Goal: Navigation & Orientation: Find specific page/section

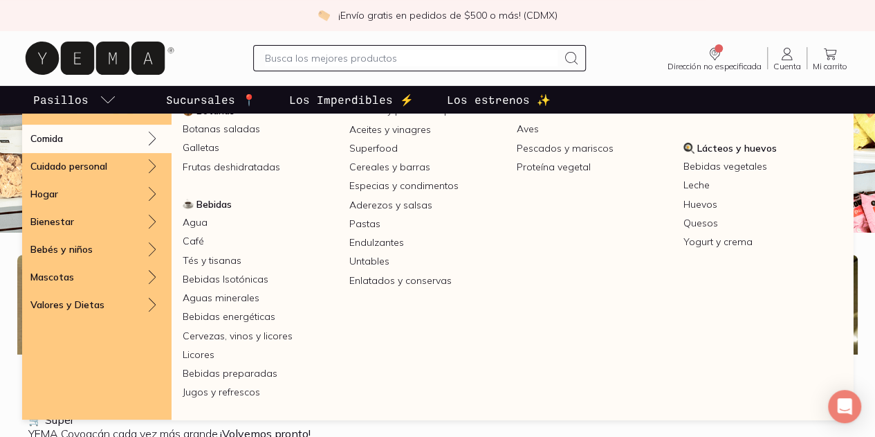
scroll to position [228, 0]
click at [344, 250] on link "Café" at bounding box center [260, 241] width 167 height 19
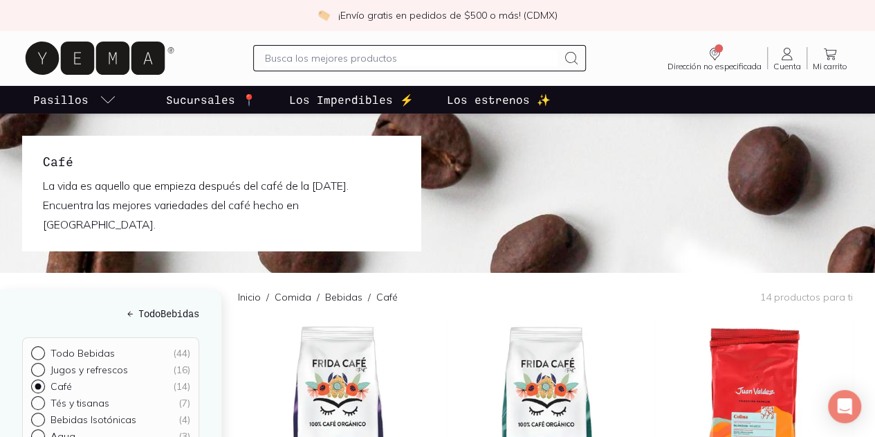
click at [52, 53] on icon at bounding box center [95, 58] width 139 height 33
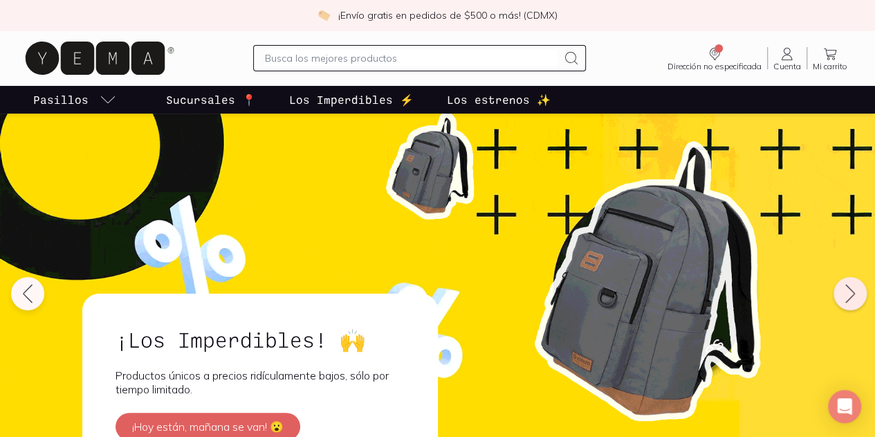
click at [848, 298] on icon at bounding box center [850, 293] width 22 height 22
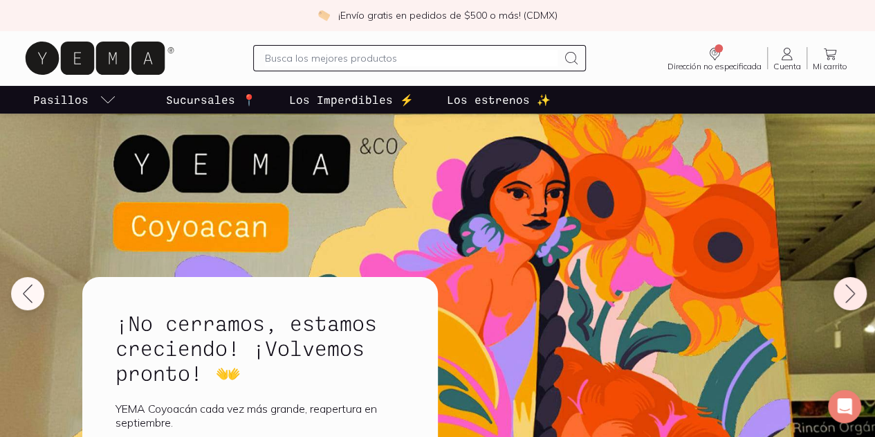
click at [848, 298] on icon at bounding box center [850, 293] width 22 height 22
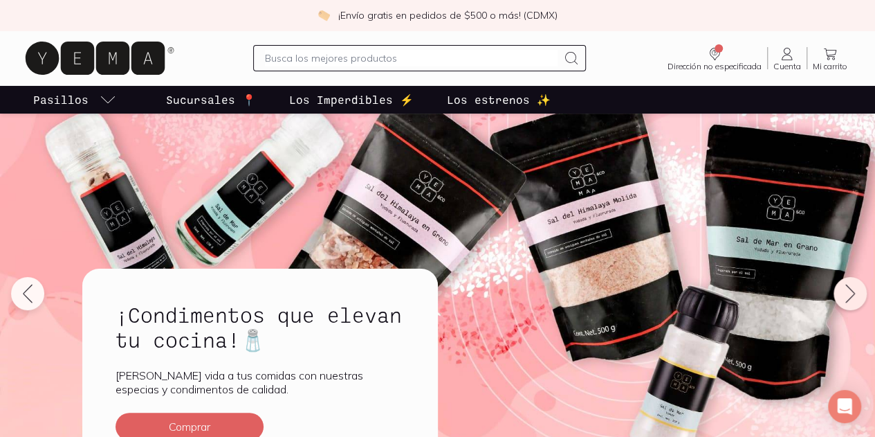
click at [848, 298] on icon at bounding box center [850, 293] width 22 height 22
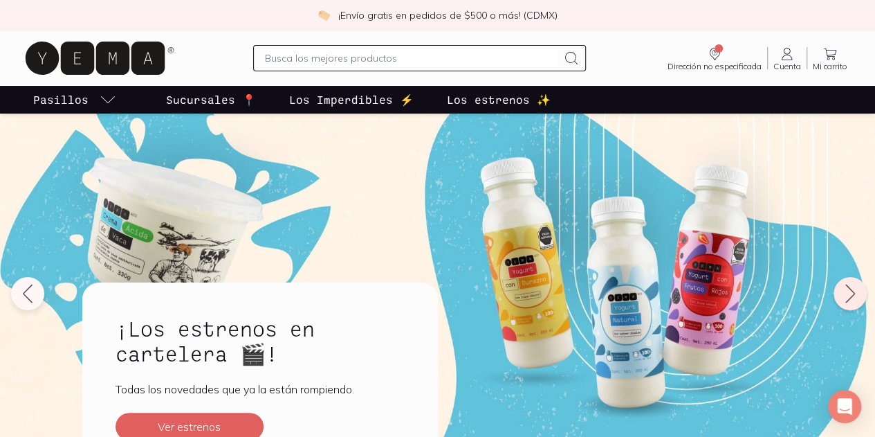
click at [848, 298] on icon at bounding box center [850, 293] width 22 height 22
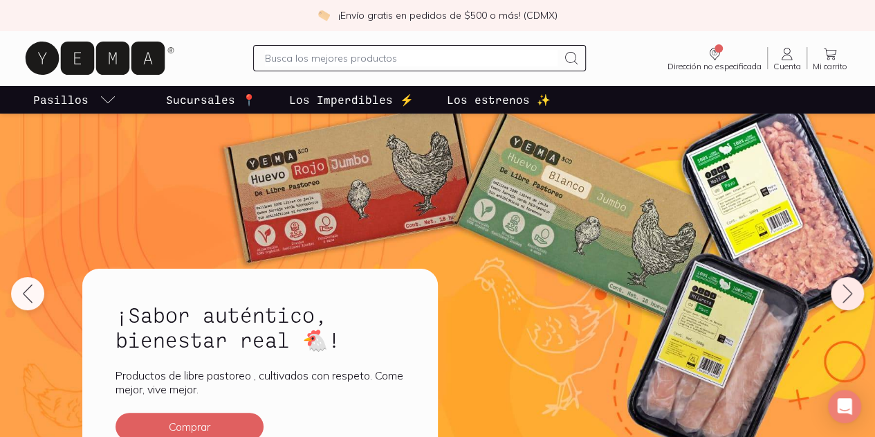
click at [848, 298] on icon at bounding box center [847, 293] width 22 height 22
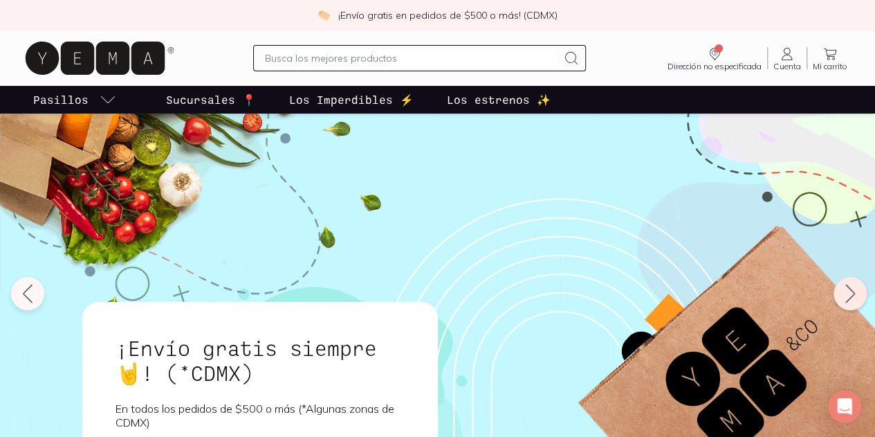
click at [848, 298] on icon at bounding box center [850, 293] width 22 height 22
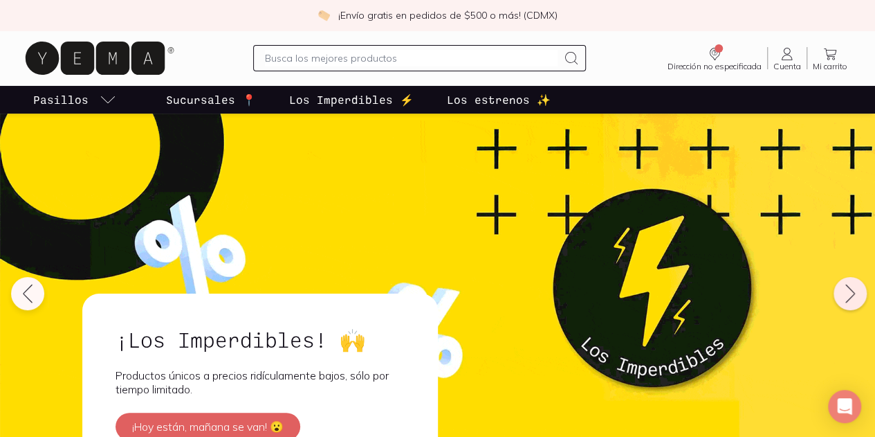
click at [848, 298] on icon at bounding box center [850, 293] width 22 height 22
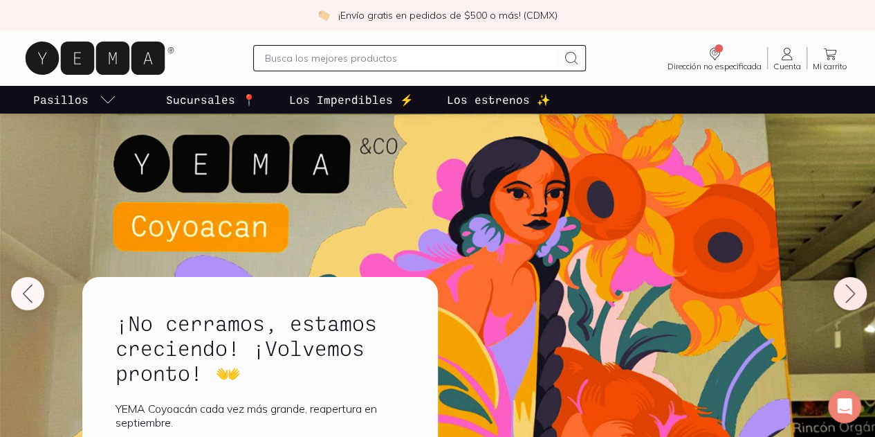
click at [848, 298] on icon at bounding box center [850, 293] width 22 height 22
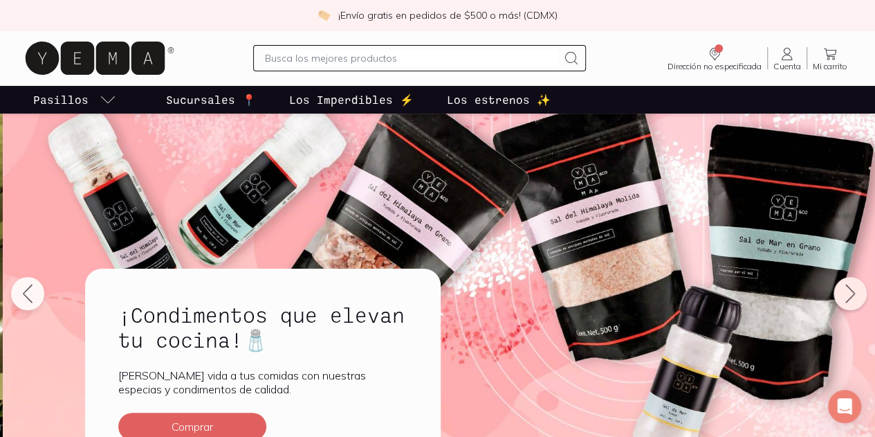
click at [848, 298] on icon at bounding box center [850, 293] width 22 height 22
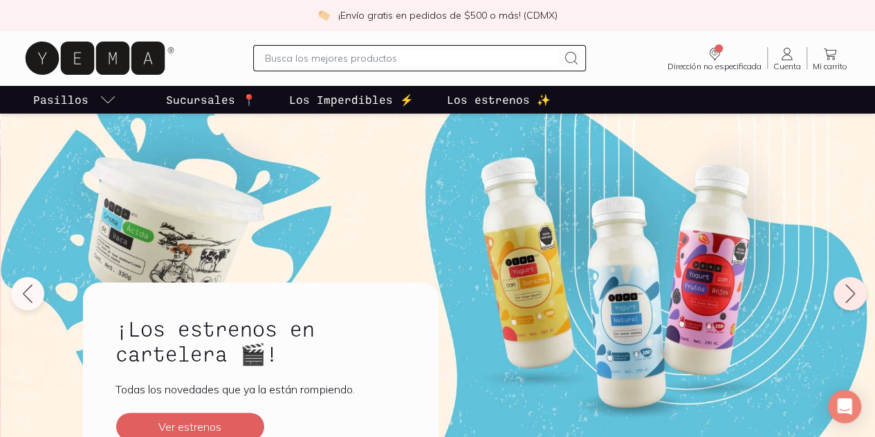
click at [848, 298] on icon at bounding box center [850, 293] width 22 height 22
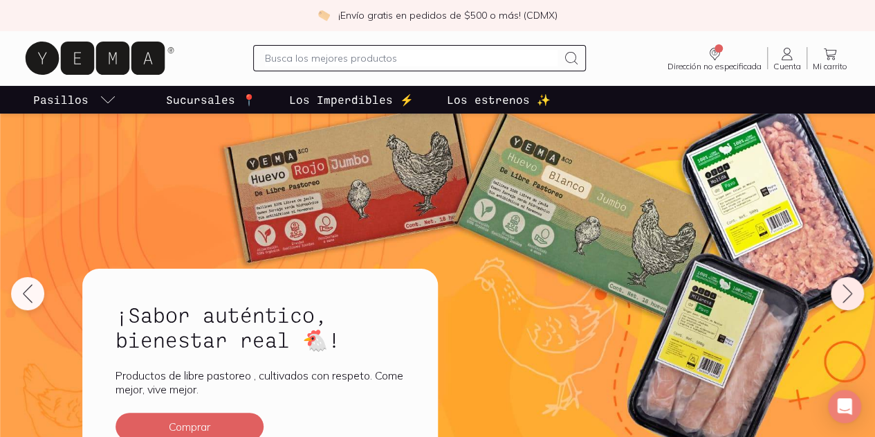
click at [848, 298] on icon at bounding box center [847, 293] width 22 height 22
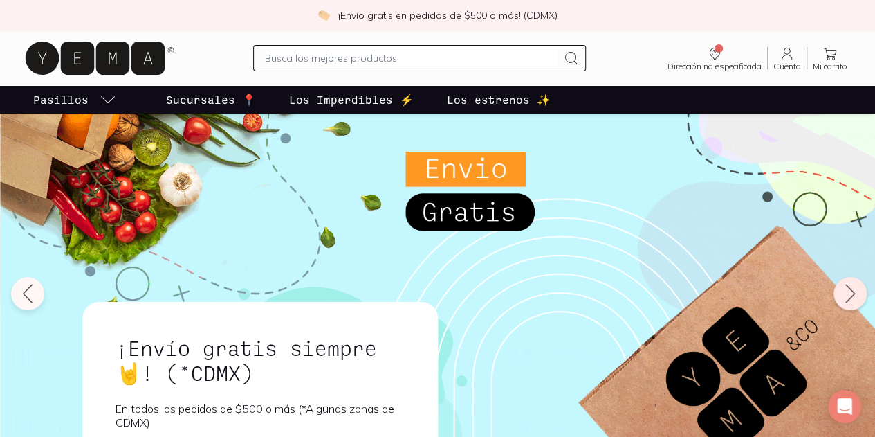
click at [848, 298] on icon at bounding box center [850, 293] width 22 height 22
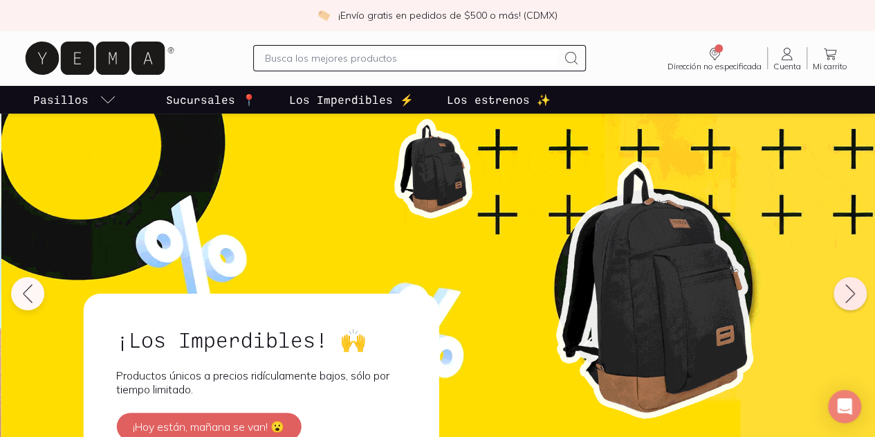
click at [848, 298] on icon at bounding box center [850, 293] width 22 height 22
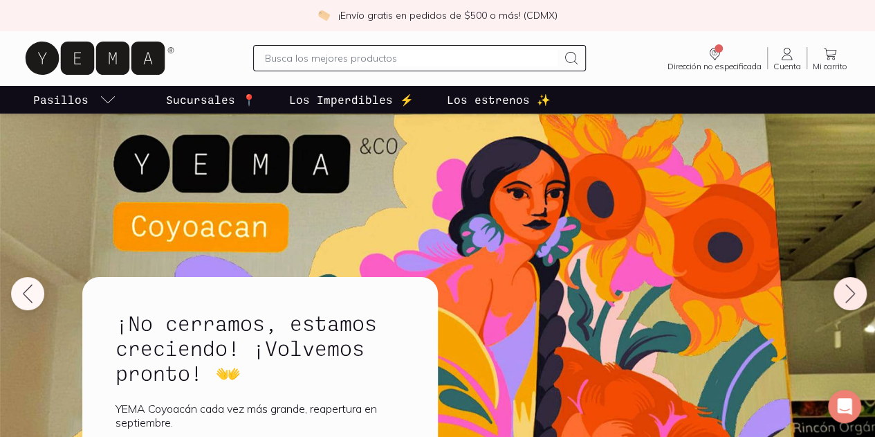
click at [848, 298] on icon at bounding box center [850, 293] width 22 height 22
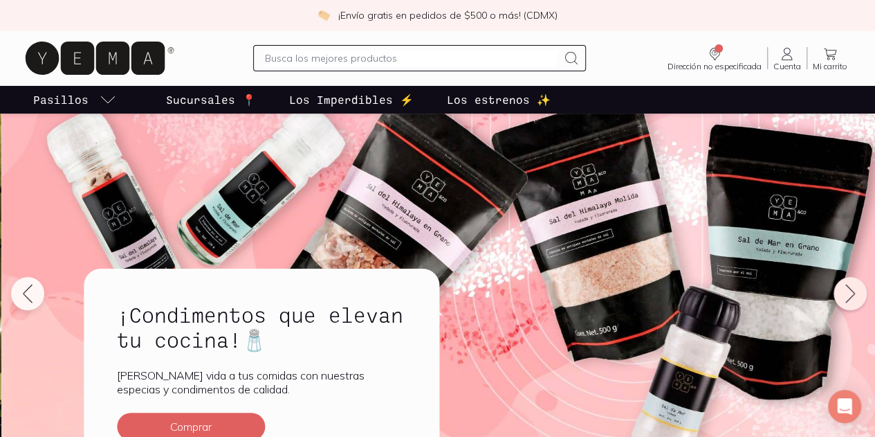
click at [848, 298] on icon at bounding box center [850, 293] width 22 height 22
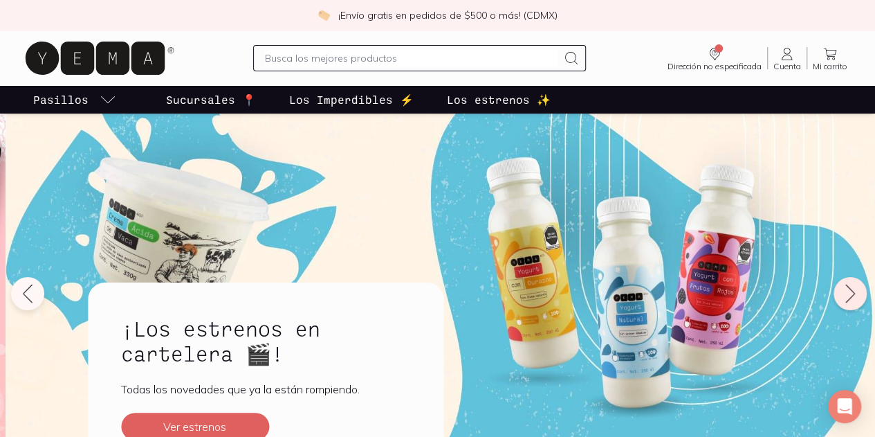
click at [848, 298] on icon at bounding box center [850, 293] width 22 height 22
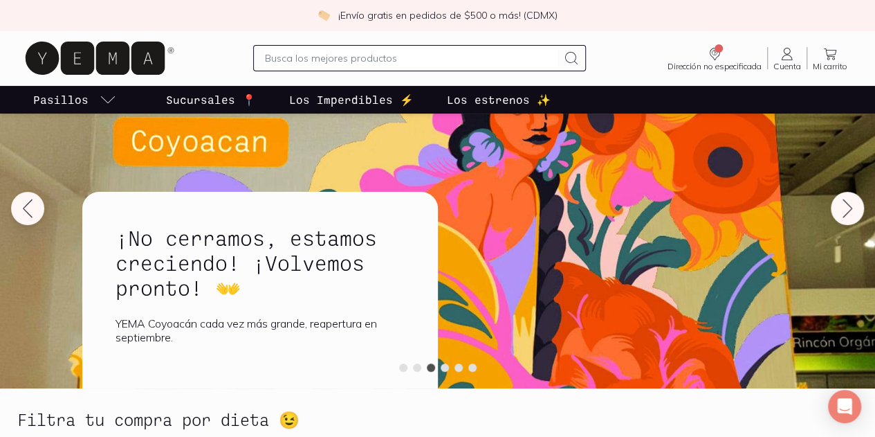
scroll to position [86, 0]
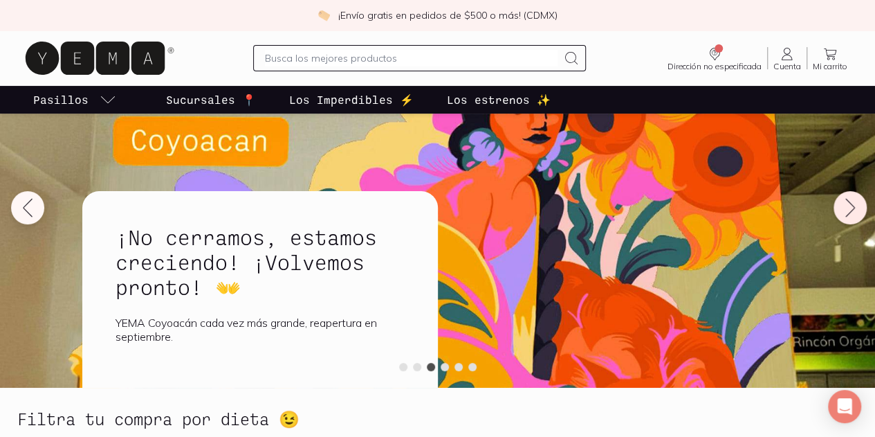
click at [843, 203] on icon at bounding box center [850, 207] width 22 height 22
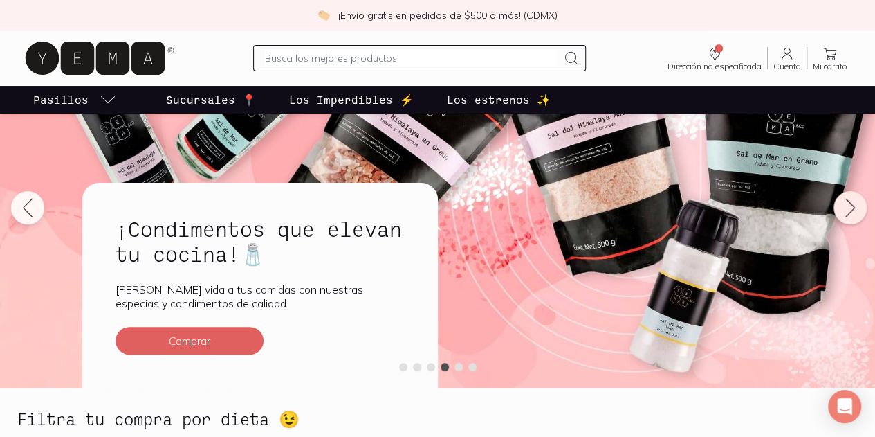
click at [843, 203] on icon at bounding box center [850, 207] width 22 height 22
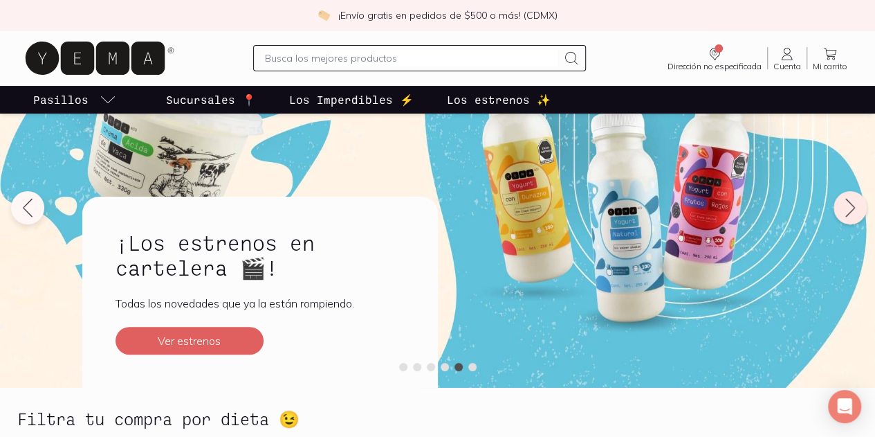
click at [843, 203] on icon at bounding box center [850, 207] width 22 height 22
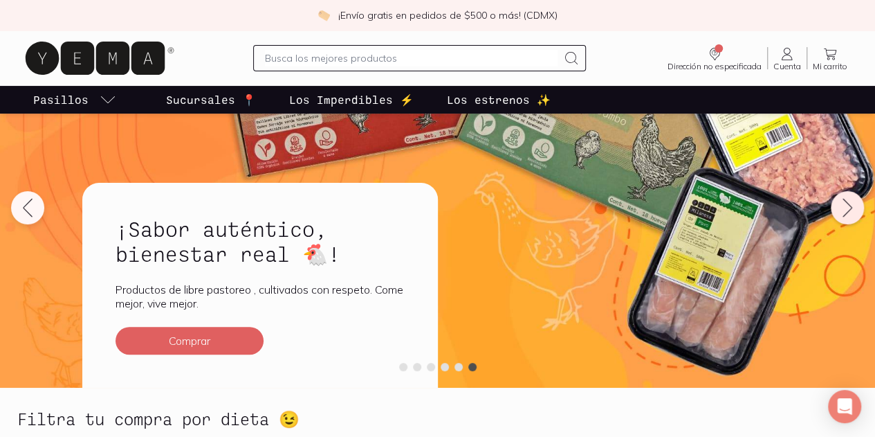
click at [843, 203] on icon at bounding box center [847, 207] width 22 height 22
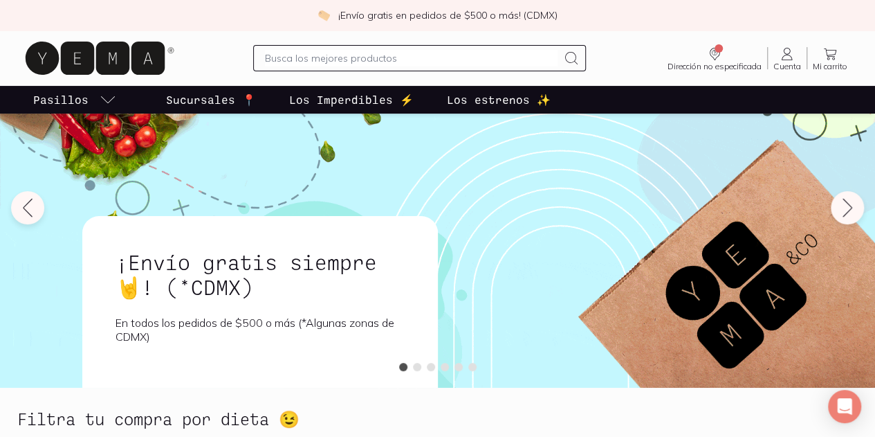
click at [382, 100] on p "Los Imperdibles ⚡️" at bounding box center [351, 99] width 125 height 17
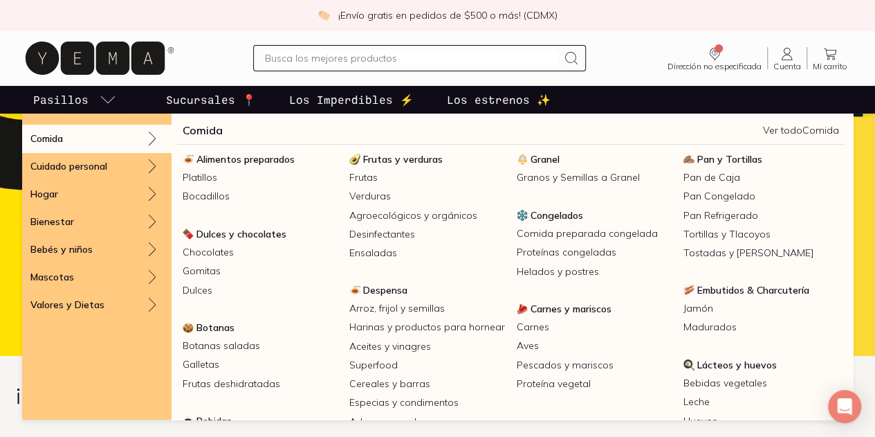
click at [119, 100] on link "Pasillos" at bounding box center [74, 100] width 89 height 28
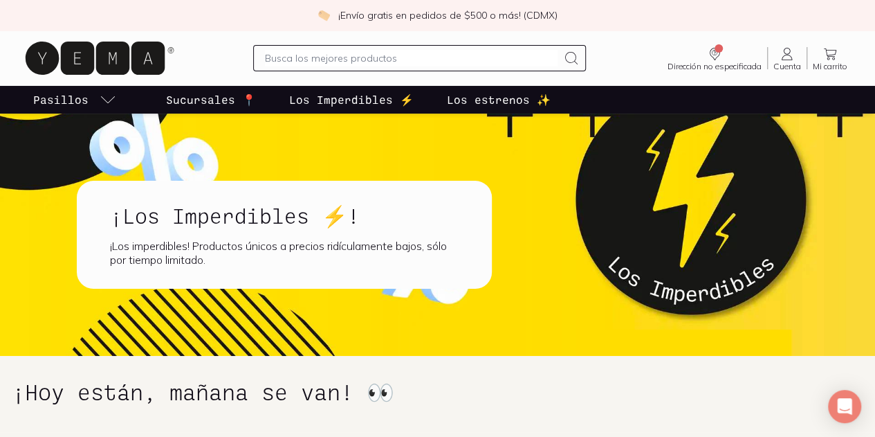
click at [119, 100] on link "Pasillos" at bounding box center [74, 100] width 89 height 28
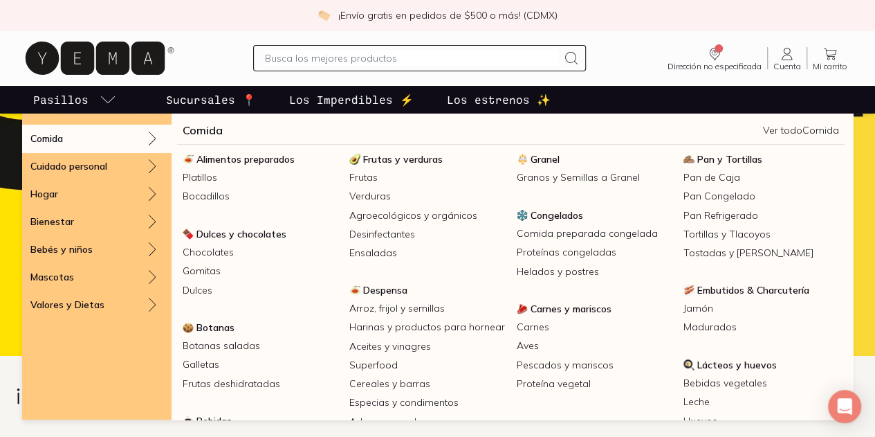
click at [46, 145] on div "Comida" at bounding box center [96, 139] width 149 height 28
click at [208, 131] on link "Comida" at bounding box center [203, 130] width 40 height 17
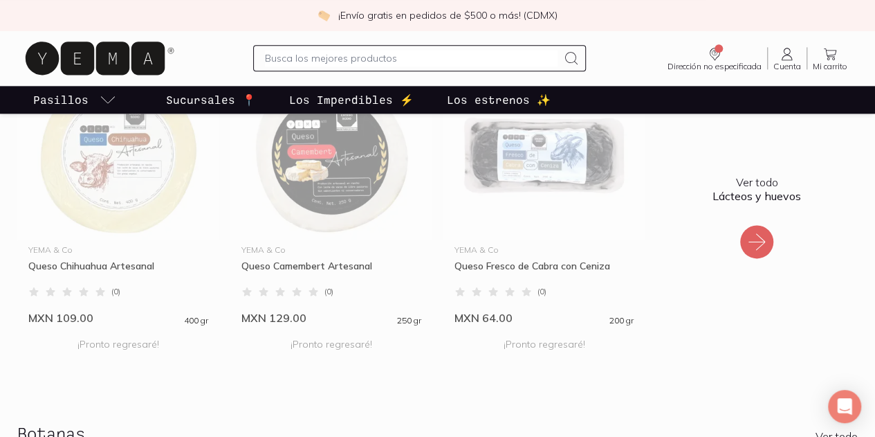
scroll to position [825, 0]
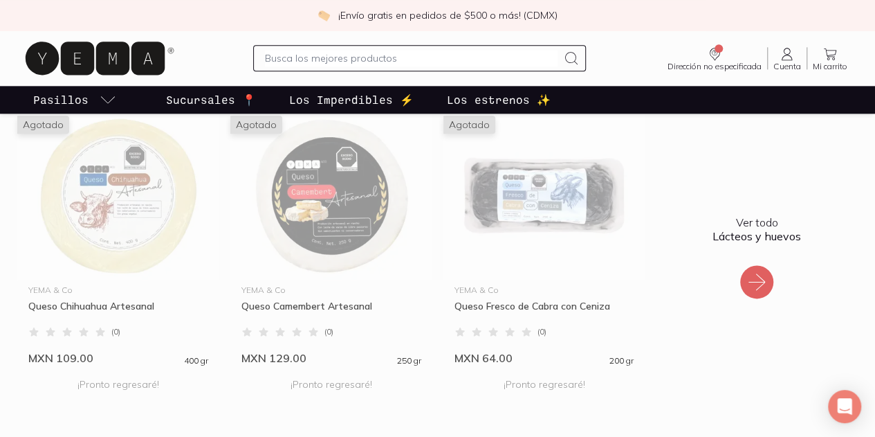
click at [763, 290] on icon at bounding box center [757, 282] width 22 height 22
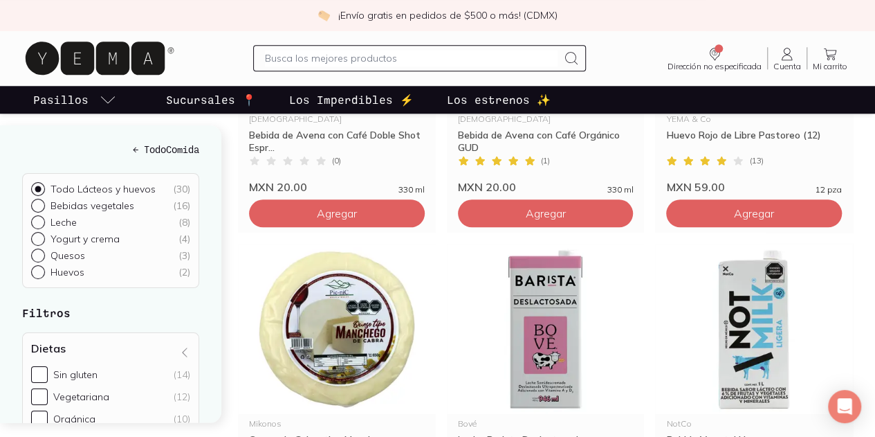
scroll to position [711, 0]
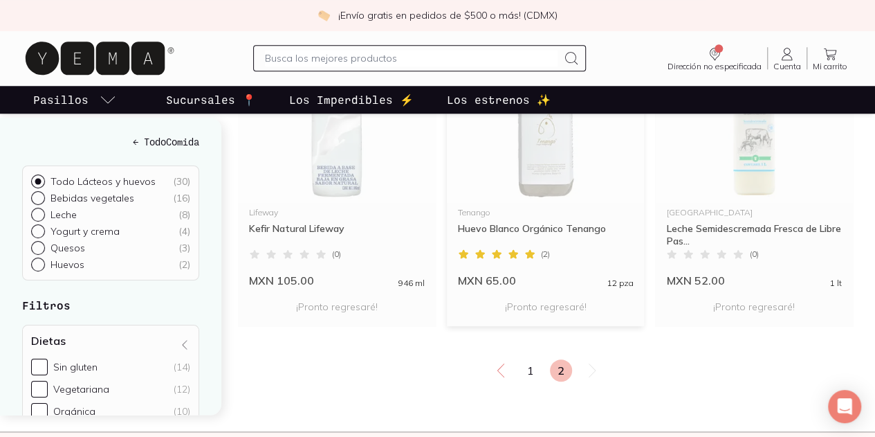
scroll to position [601, 0]
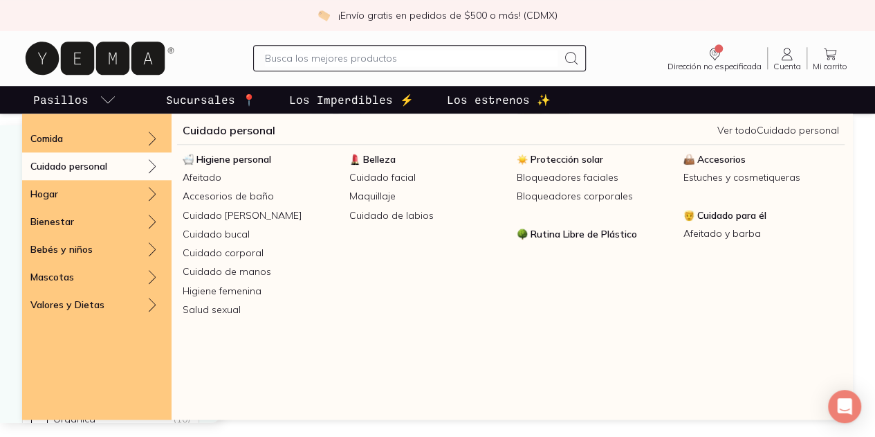
click at [100, 171] on p "Cuidado personal" at bounding box center [68, 166] width 77 height 12
click at [230, 129] on link "Cuidado personal" at bounding box center [229, 130] width 93 height 17
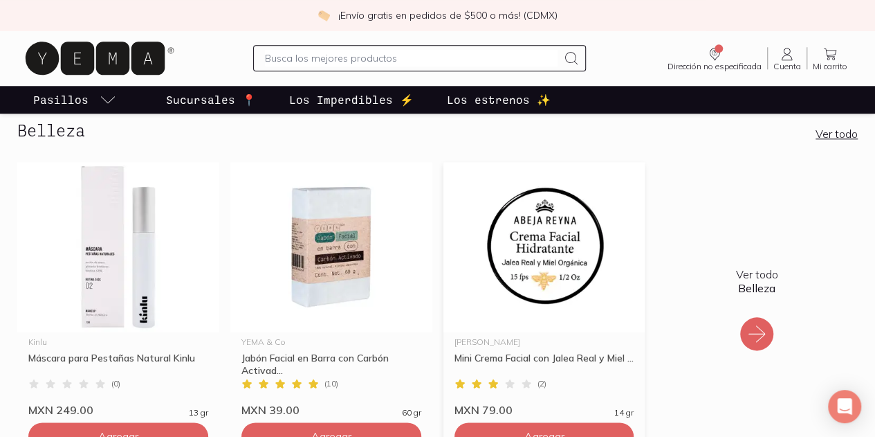
scroll to position [652, 0]
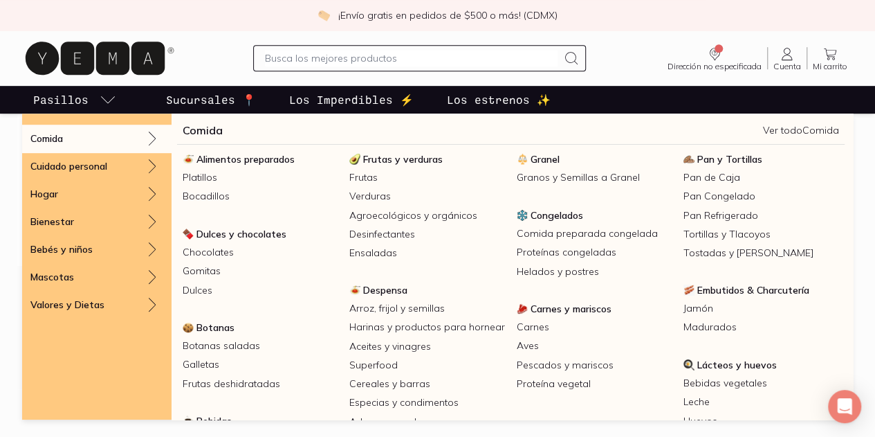
click at [89, 104] on p "Pasillos" at bounding box center [60, 99] width 55 height 17
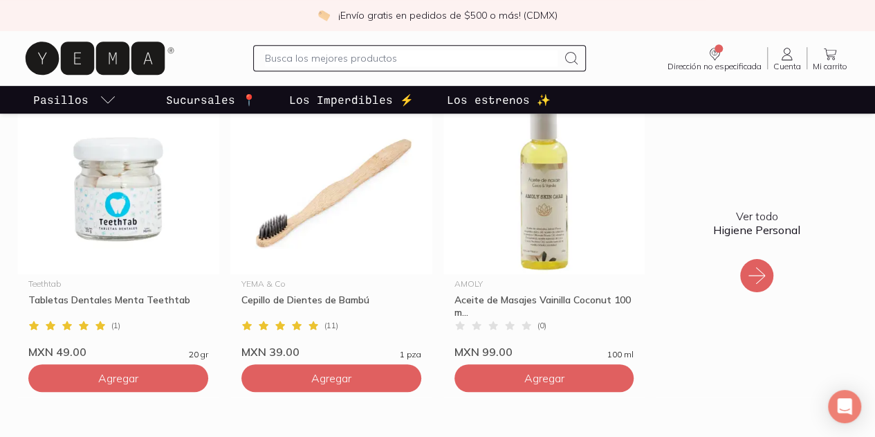
scroll to position [313, 0]
click at [89, 104] on p "Pasillos" at bounding box center [60, 99] width 55 height 17
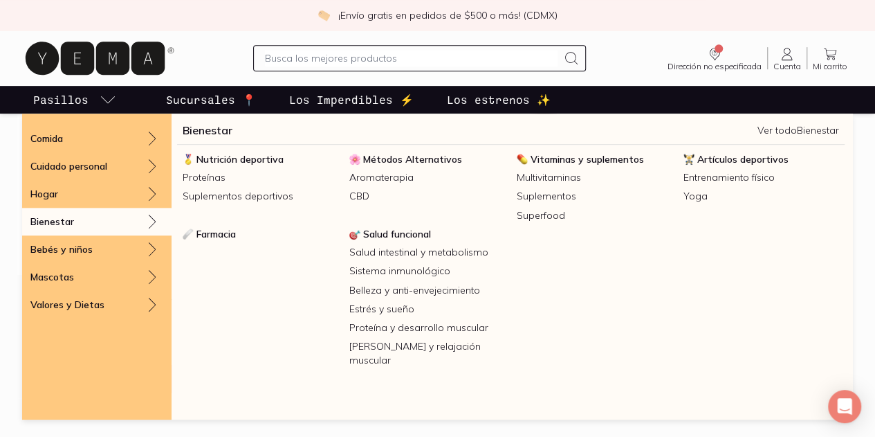
click at [207, 136] on link "Bienestar" at bounding box center [208, 130] width 50 height 17
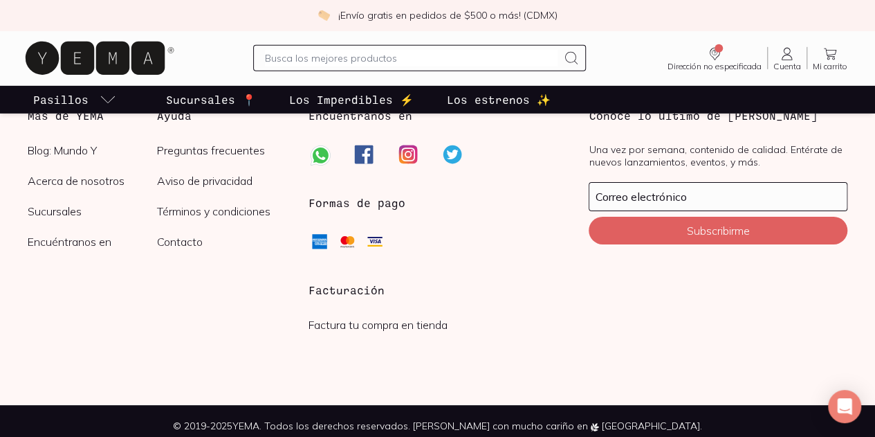
scroll to position [2167, 0]
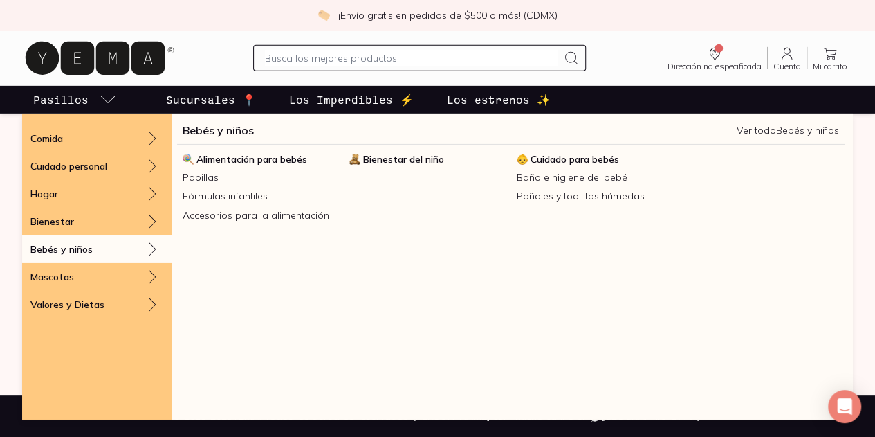
click at [209, 129] on link "Bebés y niños" at bounding box center [218, 130] width 71 height 17
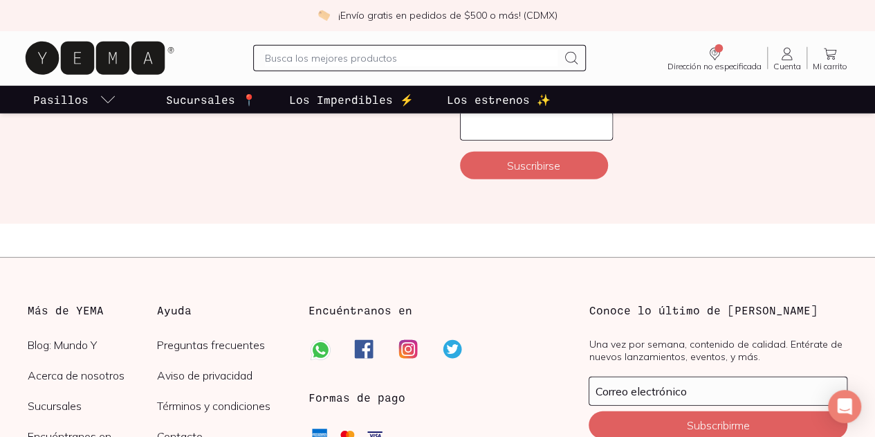
scroll to position [2071, 0]
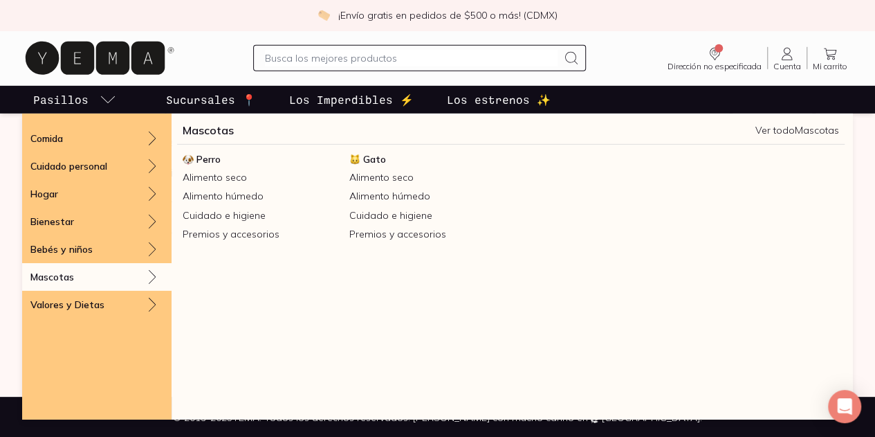
click at [205, 129] on link "Mascotas" at bounding box center [208, 130] width 51 height 17
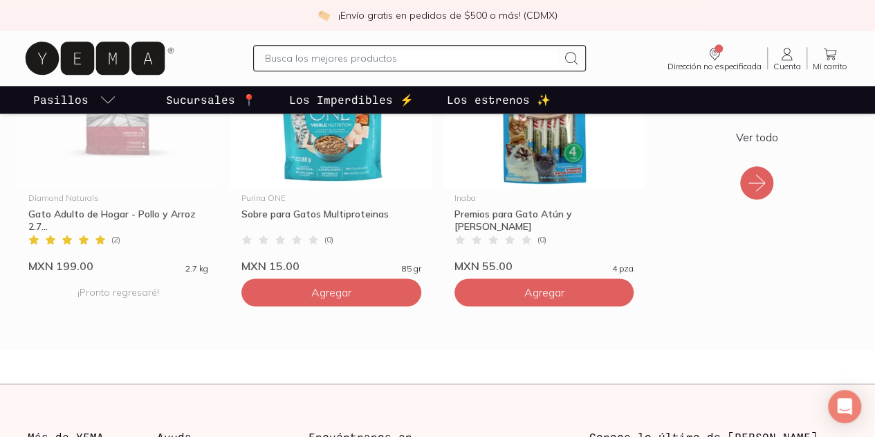
scroll to position [803, 0]
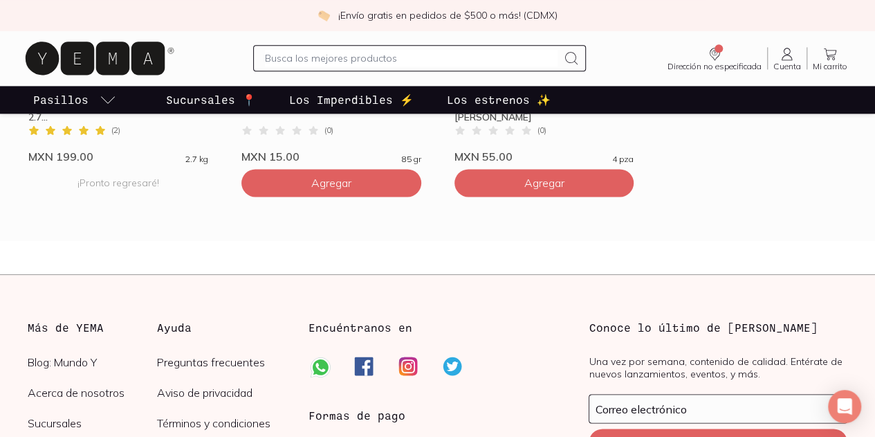
click at [255, 225] on section "Gato Ver todo Agotado Diamond Naturals Gato Adulto de Hogar - Pollo y Arroz 2.7…" at bounding box center [437, 43] width 875 height 394
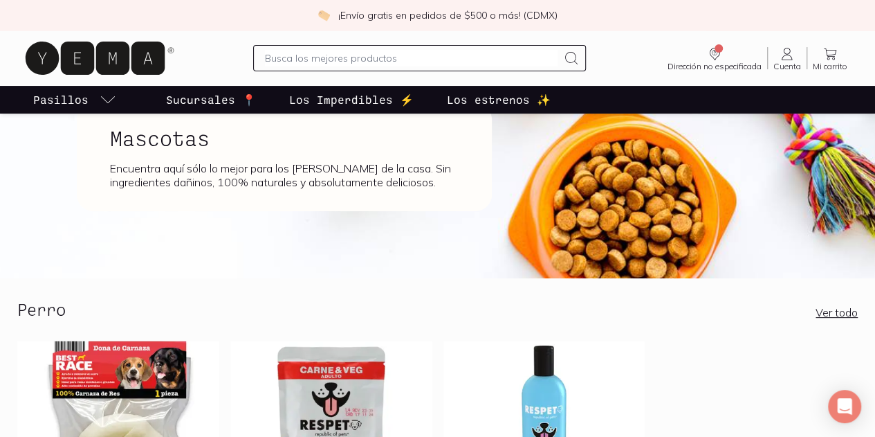
scroll to position [0, 0]
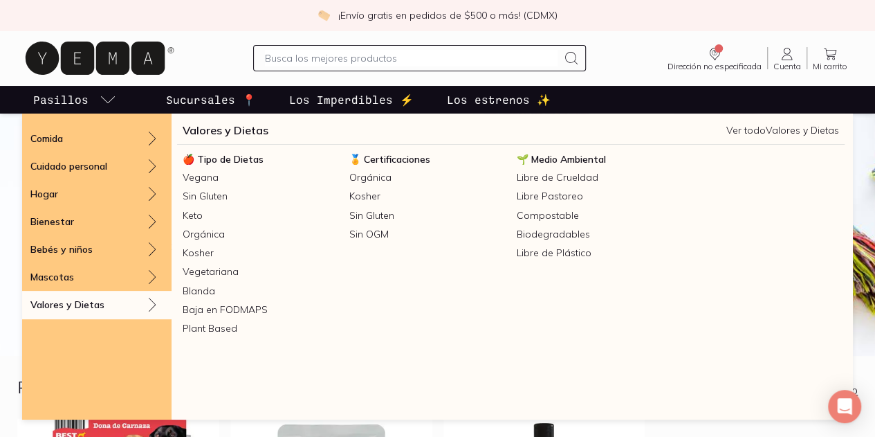
click at [228, 130] on link "Valores y Dietas" at bounding box center [226, 130] width 86 height 17
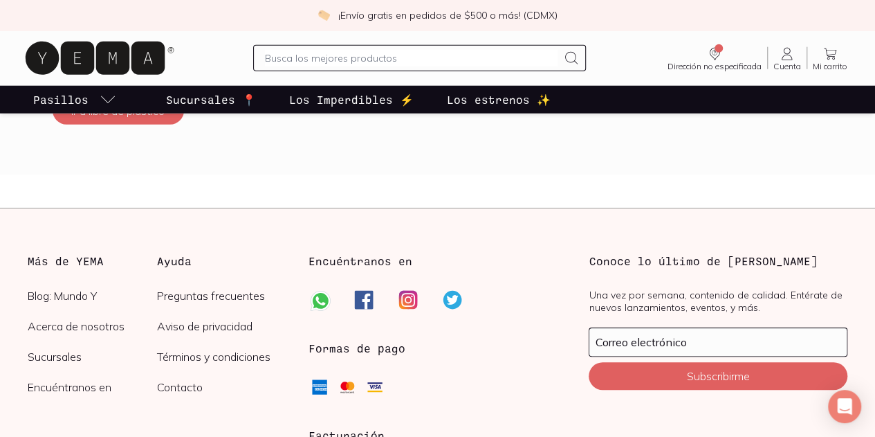
scroll to position [1919, 0]
